Goal: Information Seeking & Learning: Learn about a topic

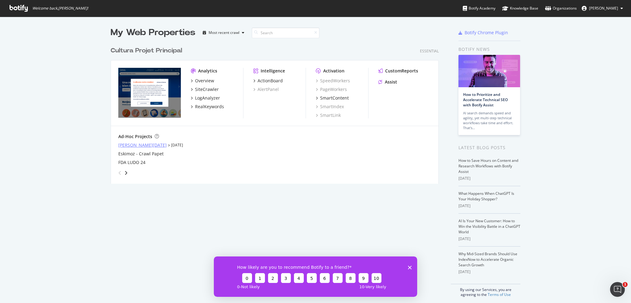
click at [129, 143] on div "[PERSON_NAME][DATE]" at bounding box center [142, 145] width 48 height 6
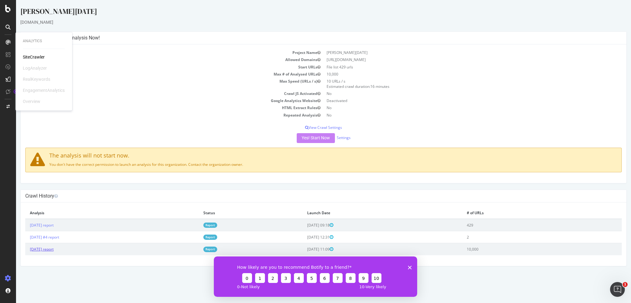
click at [54, 247] on link "[DATE] report" at bounding box center [42, 248] width 24 height 5
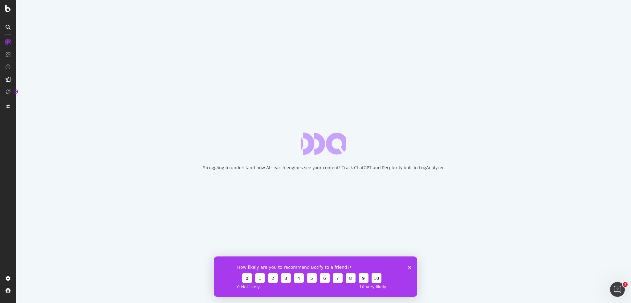
click at [410, 266] on polygon "Fermer l'enquête" at bounding box center [410, 267] width 4 height 4
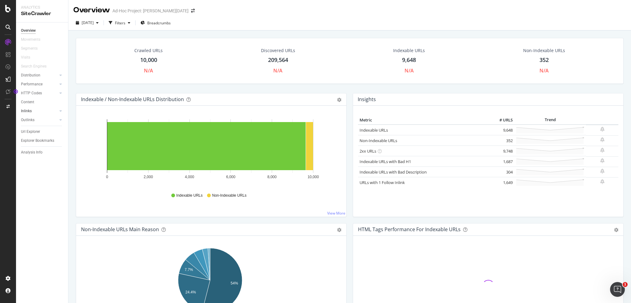
click at [46, 109] on link "Inlinks" at bounding box center [39, 111] width 37 height 6
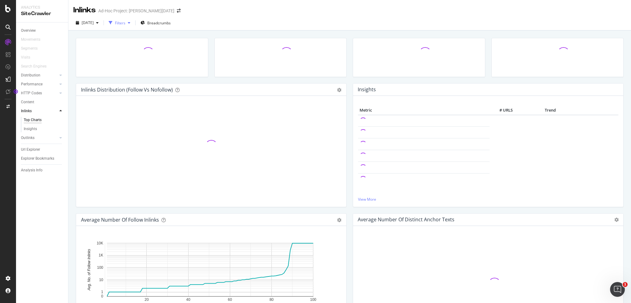
click at [133, 21] on div "button" at bounding box center [128, 23] width 7 height 4
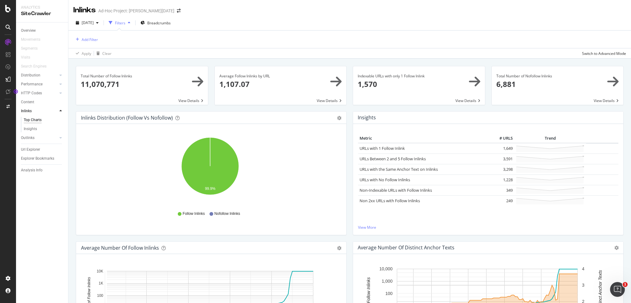
click at [140, 40] on div "Add Filter" at bounding box center [349, 40] width 553 height 18
click at [58, 74] on div at bounding box center [61, 75] width 6 height 6
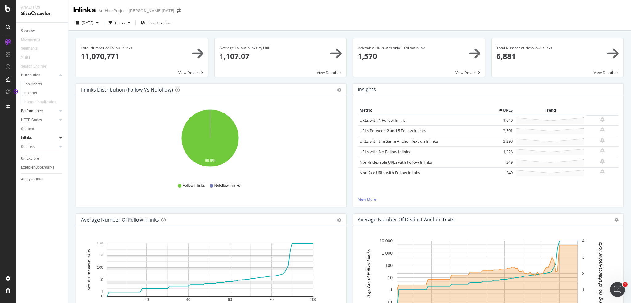
drag, startPoint x: 42, startPoint y: 107, endPoint x: 42, endPoint y: 111, distance: 4.0
click at [42, 109] on div "Performance" at bounding box center [44, 111] width 47 height 9
click at [42, 111] on div "Performance" at bounding box center [32, 111] width 22 height 6
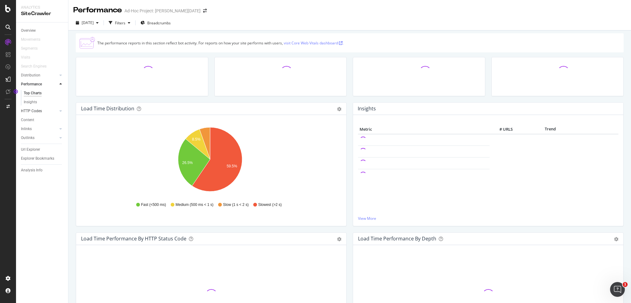
click at [57, 110] on div at bounding box center [54, 111] width 6 height 6
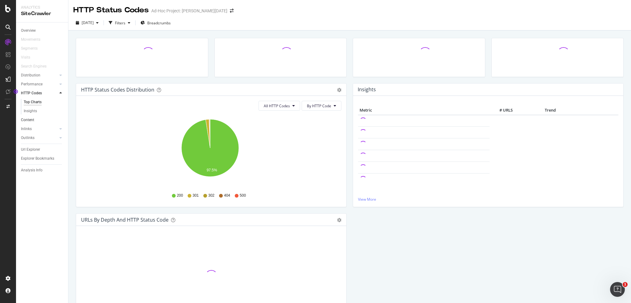
click at [55, 119] on link "Content" at bounding box center [42, 120] width 43 height 6
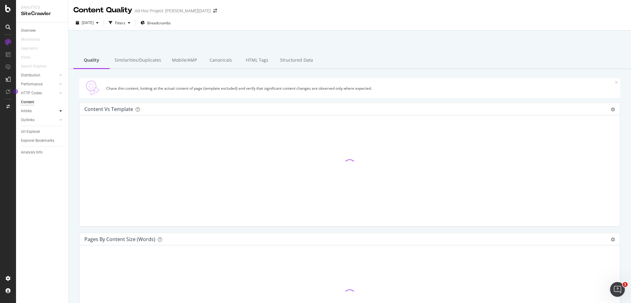
click at [59, 112] on div at bounding box center [61, 111] width 6 height 6
click at [56, 135] on div at bounding box center [54, 138] width 6 height 6
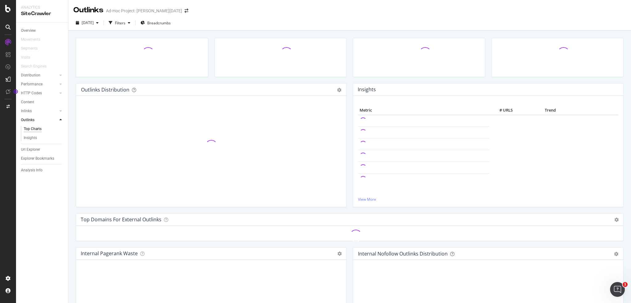
click at [48, 154] on div "Explorer Bookmarks" at bounding box center [44, 158] width 47 height 9
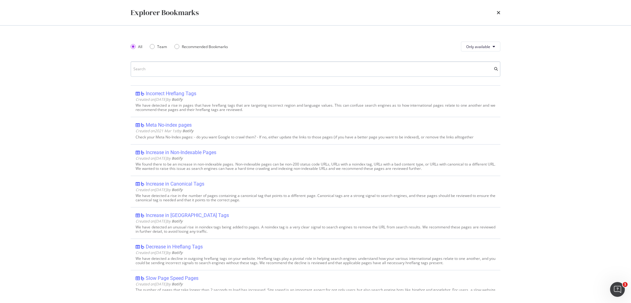
click at [200, 67] on input "modal" at bounding box center [316, 68] width 370 height 15
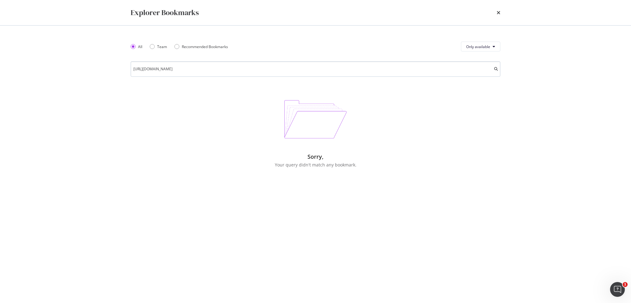
drag, startPoint x: 282, startPoint y: 71, endPoint x: 201, endPoint y: 67, distance: 81.1
click at [201, 67] on input "[URL][DOMAIN_NAME]" at bounding box center [316, 68] width 370 height 15
type input "[URL][DOMAIN_NAME]"
